Goal: Task Accomplishment & Management: Manage account settings

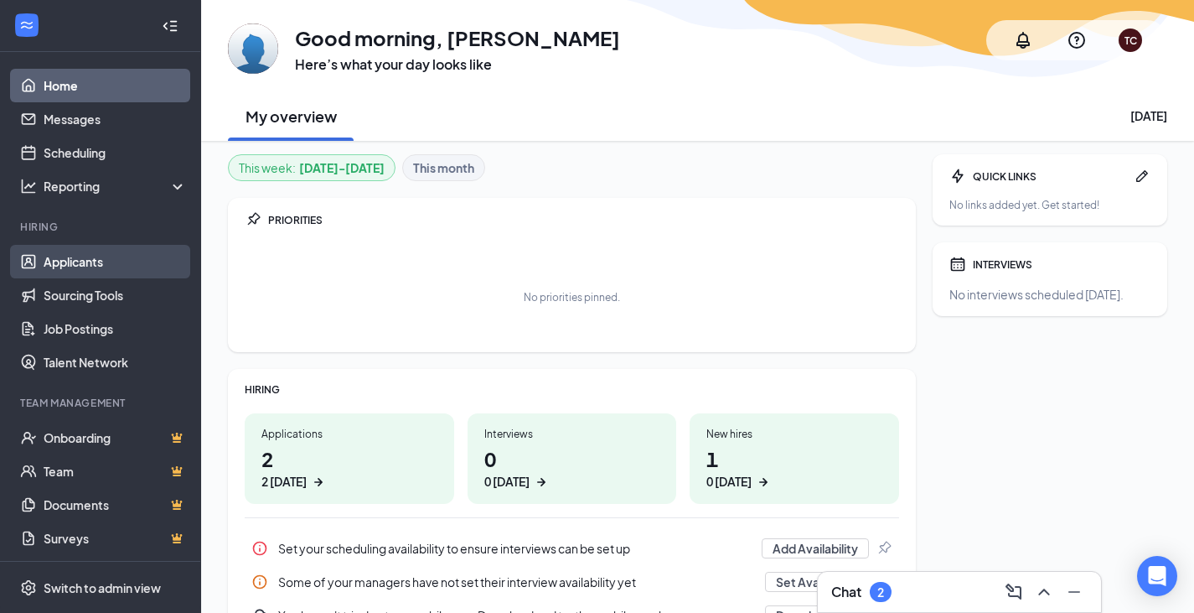
click at [54, 262] on link "Applicants" at bounding box center [115, 262] width 143 height 34
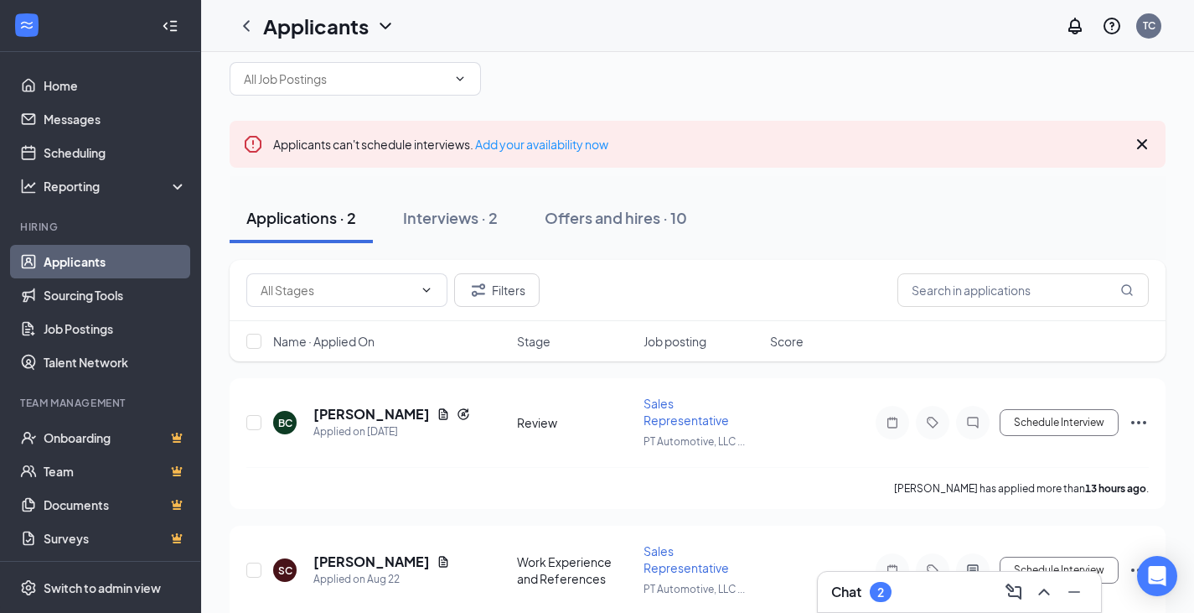
scroll to position [57, 0]
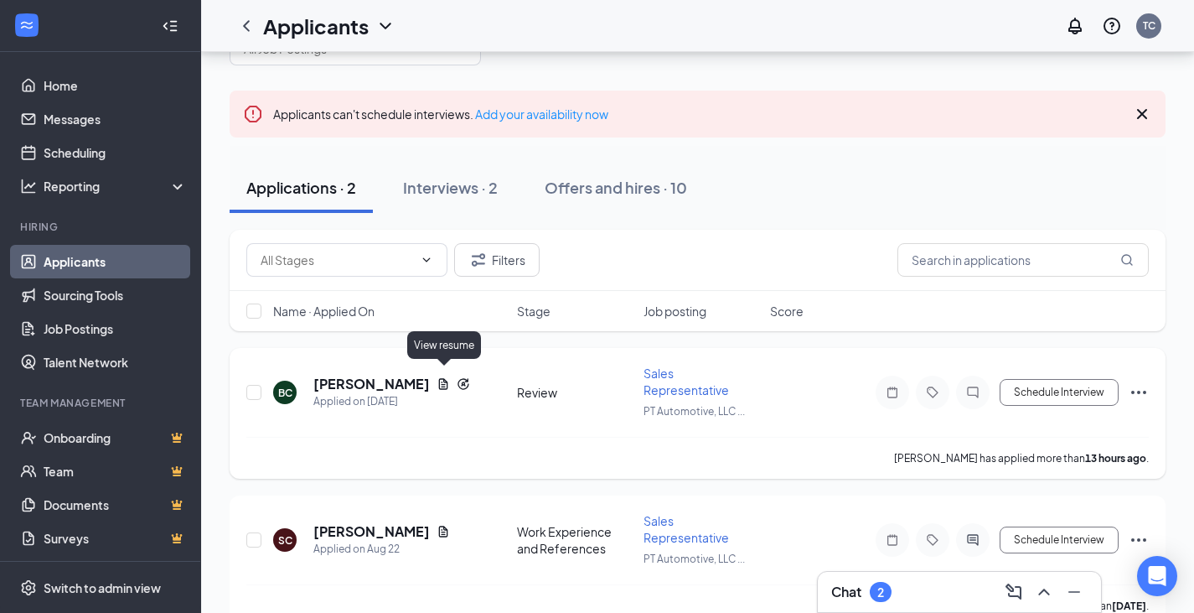
click at [446, 377] on icon "Document" at bounding box center [443, 383] width 13 height 13
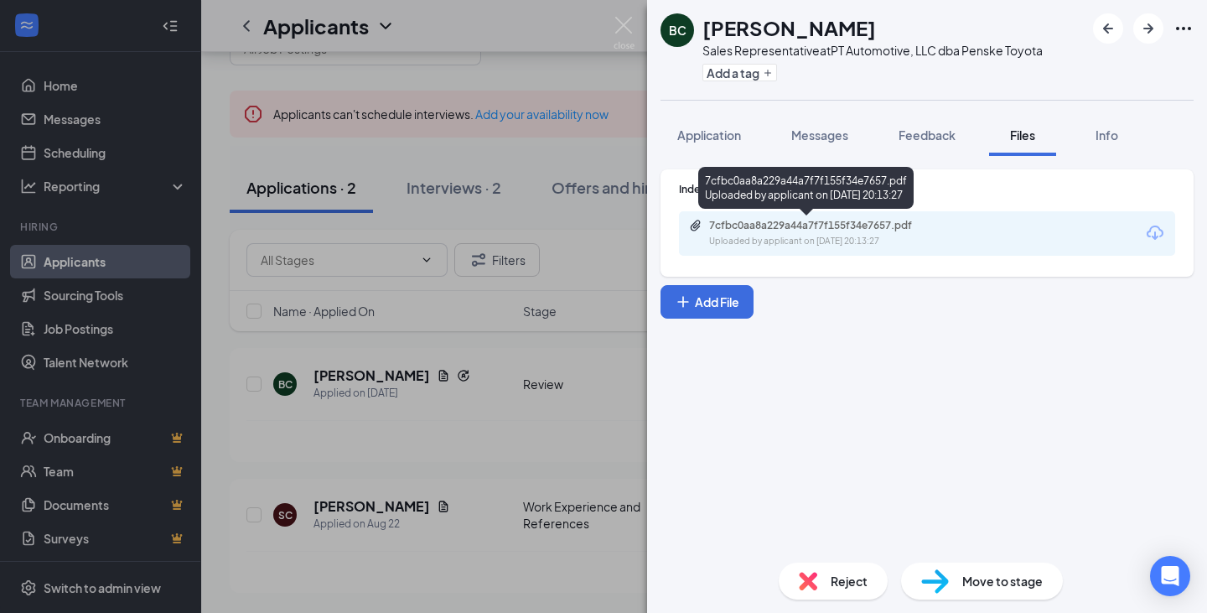
click at [791, 236] on div "Uploaded by applicant on [DATE] 20:13:27" at bounding box center [834, 241] width 251 height 13
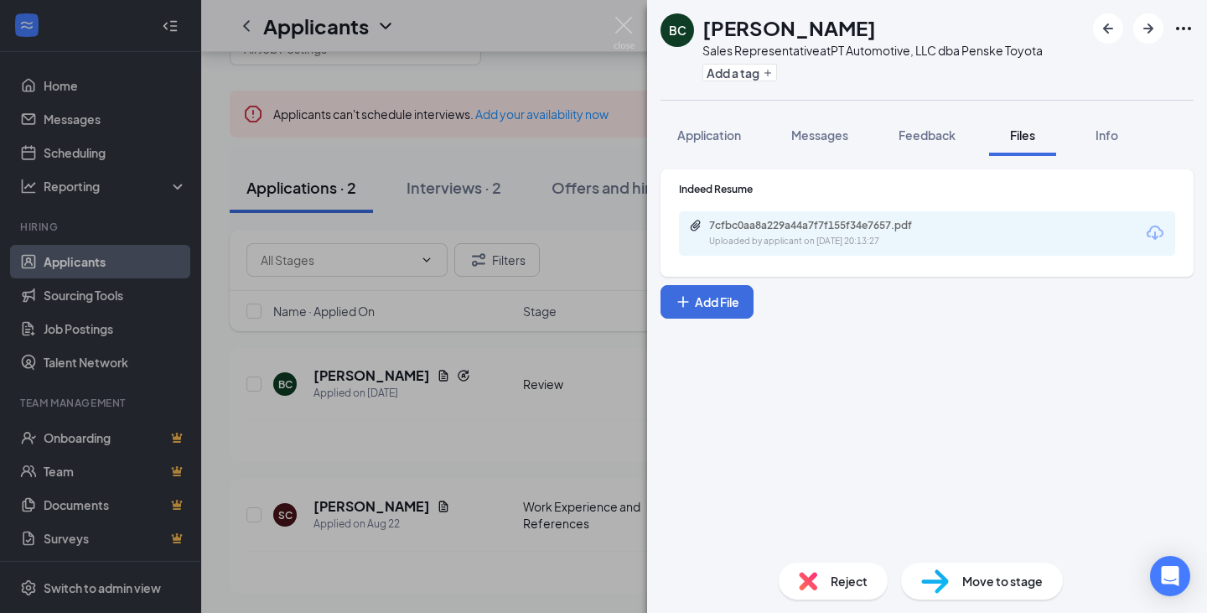
click at [872, 403] on div "Indeed Resume 7cfbc0aa8a229a44a7f7f155f34e7657.pdf Uploaded by applicant on [DA…" at bounding box center [927, 352] width 560 height 393
drag, startPoint x: 904, startPoint y: 352, endPoint x: 911, endPoint y: 344, distance: 11.3
click at [907, 351] on div "Indeed Resume 7cfbc0aa8a229a44a7f7f155f34e7657.pdf Uploaded by applicant on [DA…" at bounding box center [927, 352] width 560 height 393
click at [402, 468] on div "BC [PERSON_NAME] Sales Representative at PT Automotive, LLC dba Penske Toyota A…" at bounding box center [603, 306] width 1207 height 613
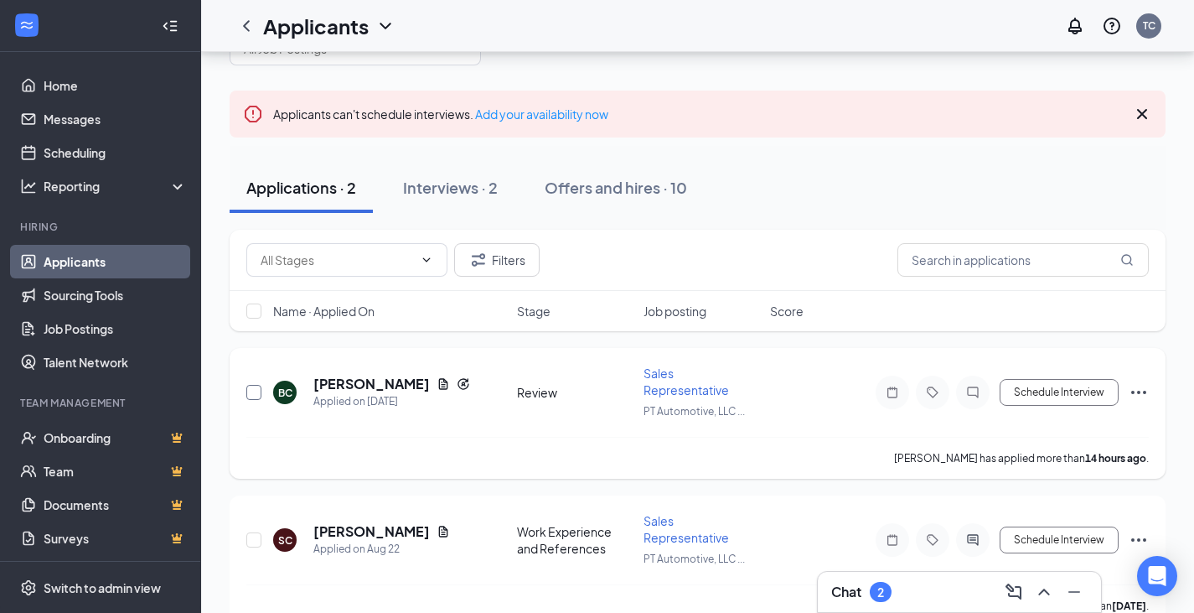
click at [255, 385] on input "checkbox" at bounding box center [253, 392] width 15 height 15
checkbox input "true"
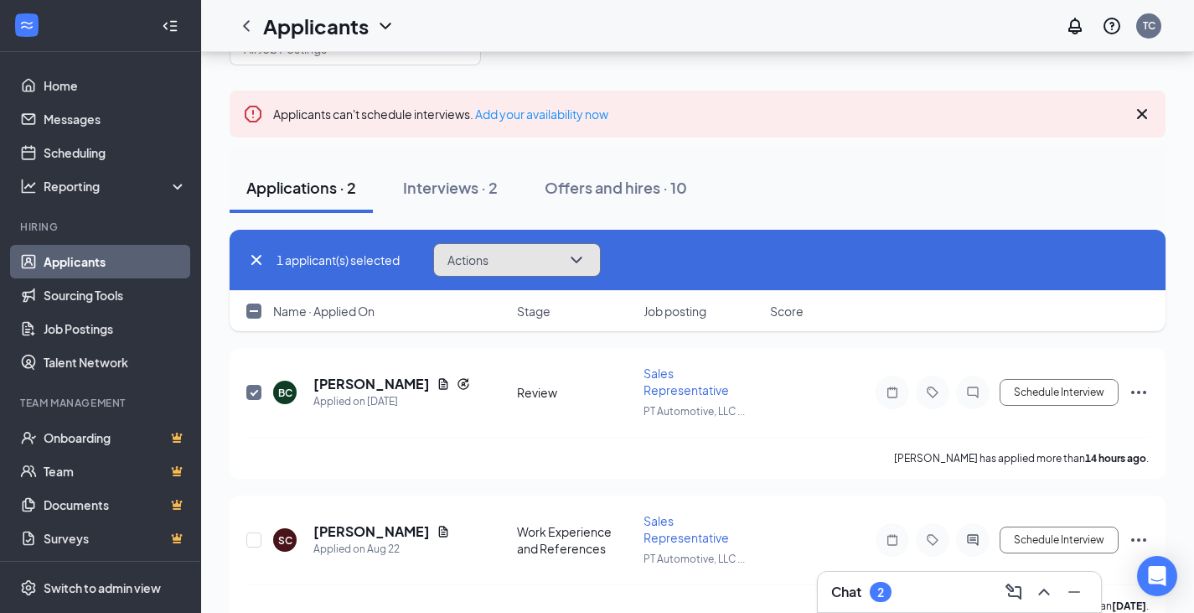
click at [502, 262] on button "Actions" at bounding box center [517, 260] width 168 height 34
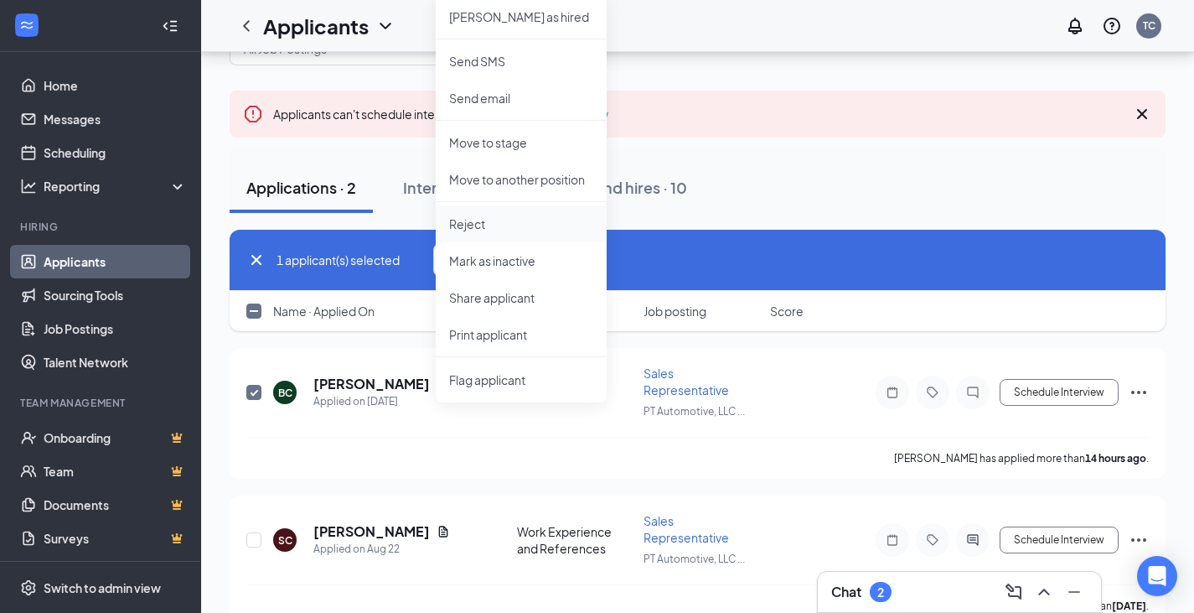
click at [484, 221] on p "Reject" at bounding box center [521, 223] width 144 height 17
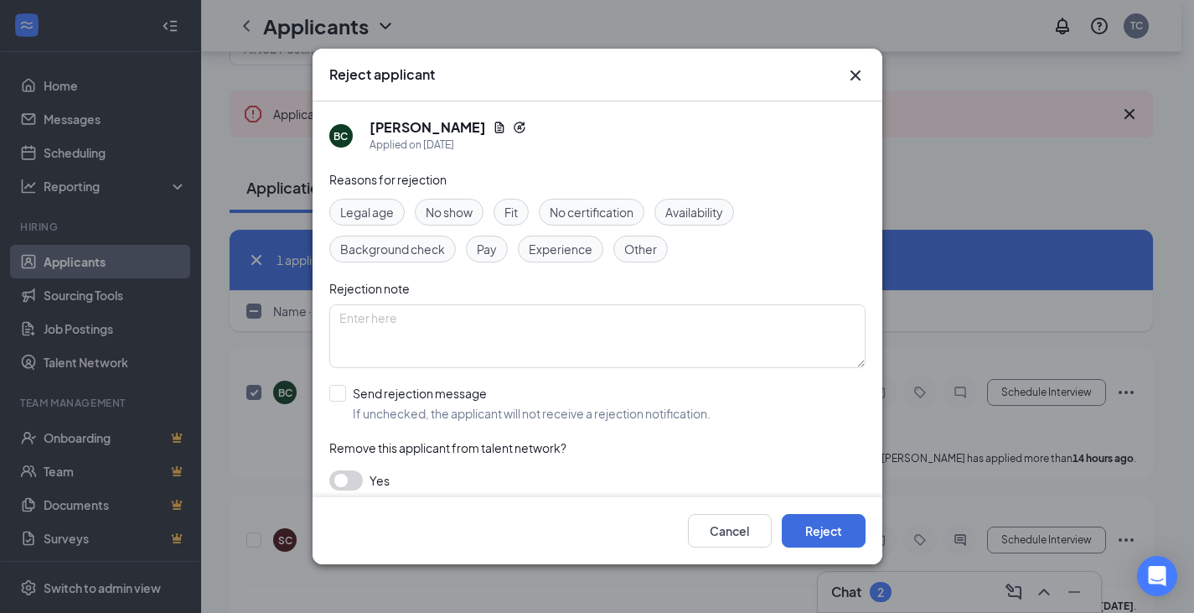
click at [632, 249] on span "Other" at bounding box center [640, 249] width 33 height 18
click at [343, 484] on button "button" at bounding box center [346, 480] width 34 height 20
click at [828, 531] on button "Reject" at bounding box center [824, 531] width 84 height 34
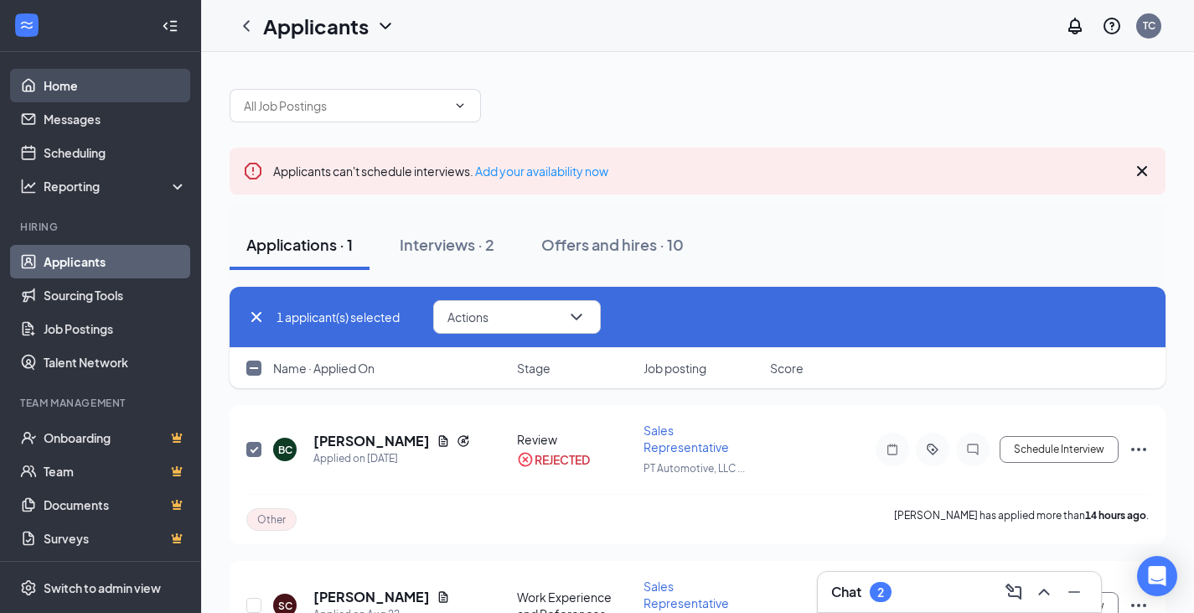
click at [44, 86] on link "Home" at bounding box center [115, 86] width 143 height 34
